Goal: Find specific page/section: Find specific page/section

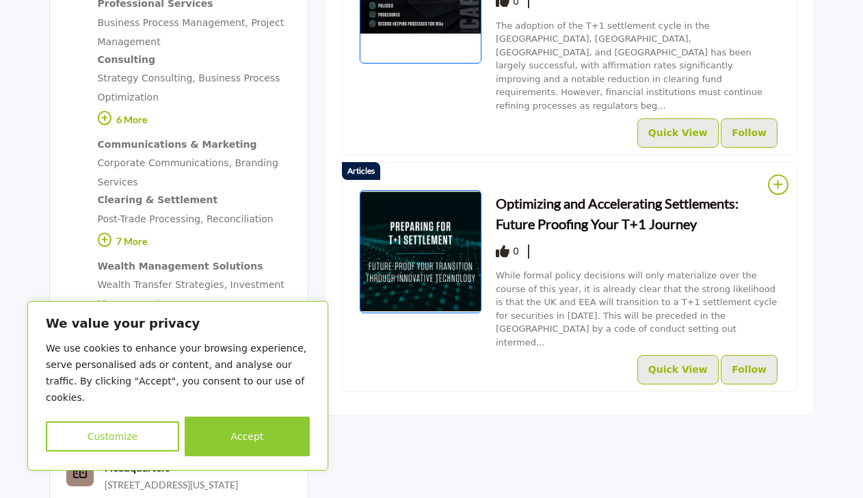
scroll to position [752, 0]
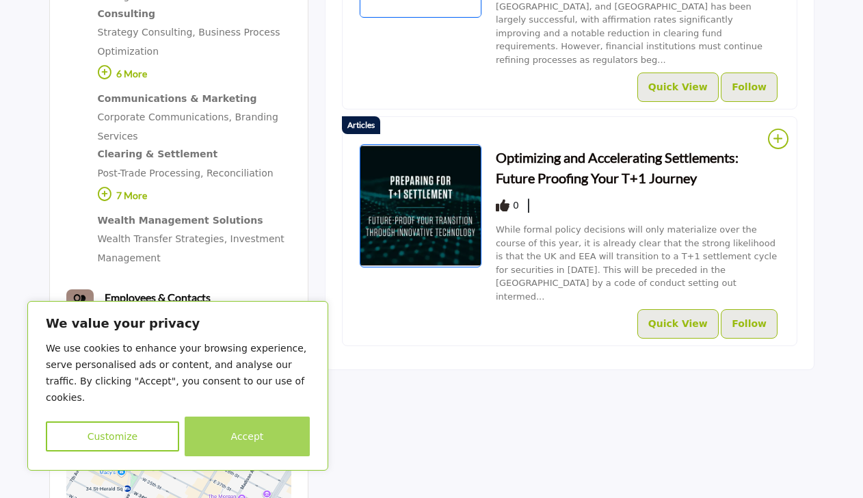
click at [253, 439] on button "Accept" at bounding box center [247, 436] width 125 height 40
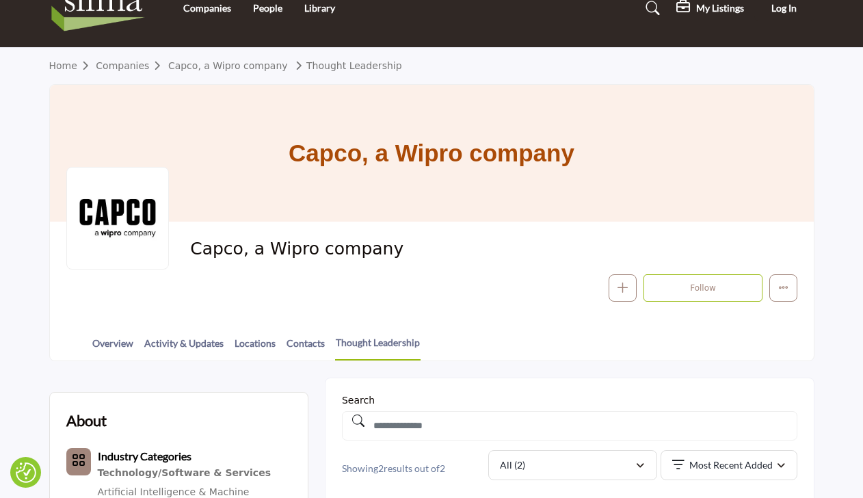
scroll to position [0, 0]
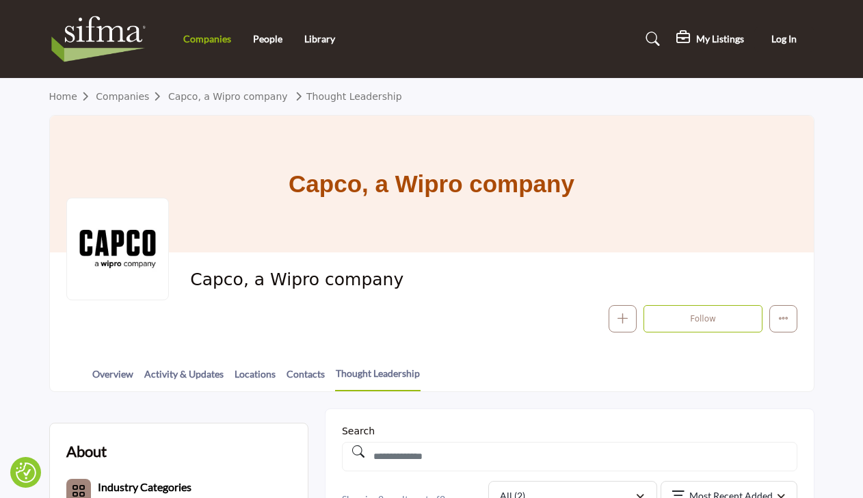
click at [209, 43] on link "Companies" at bounding box center [207, 39] width 48 height 12
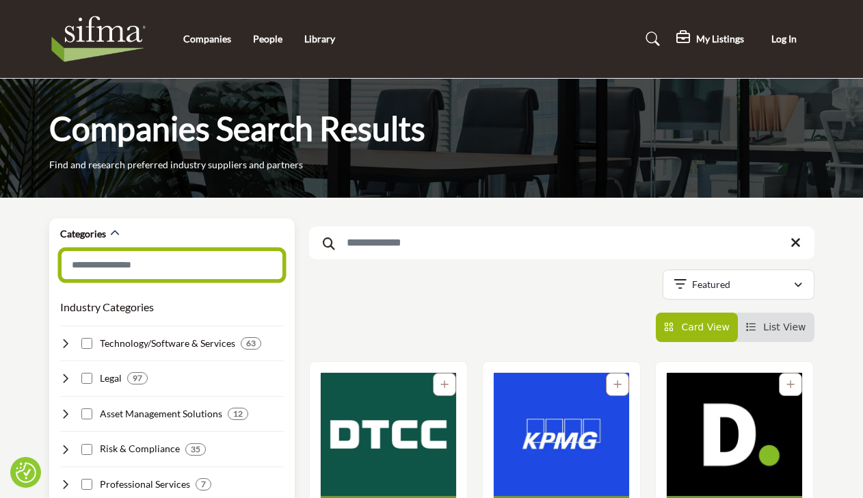
click at [170, 263] on input "Search Category" at bounding box center [172, 265] width 224 height 31
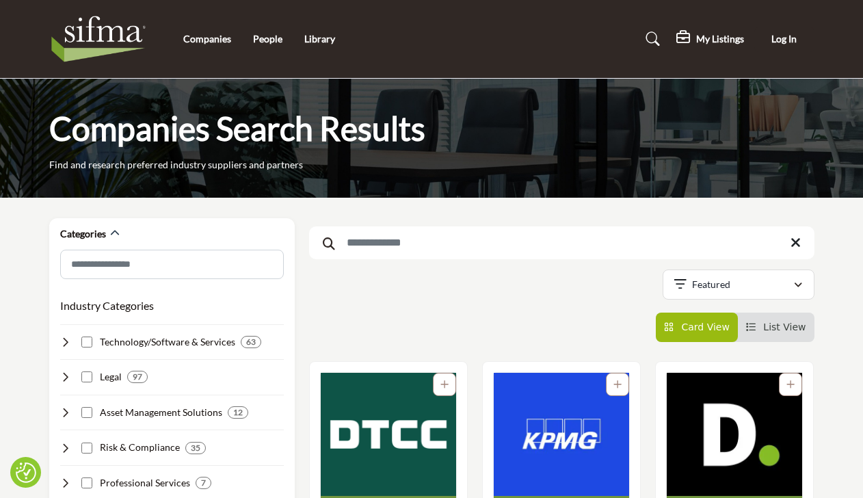
click at [369, 251] on input "Search Keyword" at bounding box center [561, 242] width 505 height 33
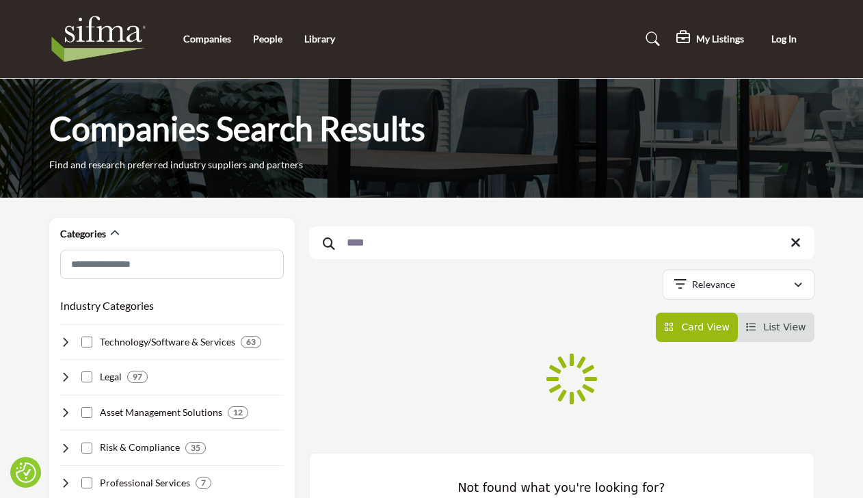
type input "*****"
